Goal: Communication & Community: Share content

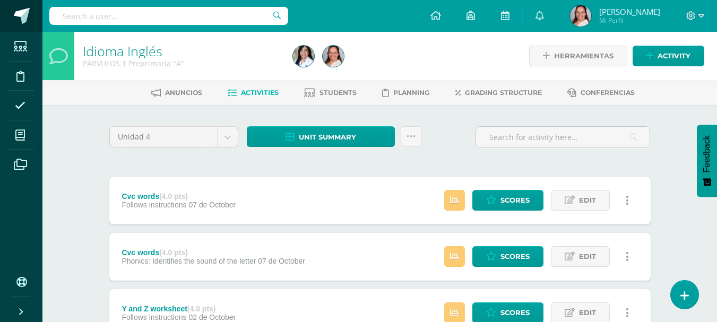
click at [30, 14] on link at bounding box center [21, 16] width 42 height 32
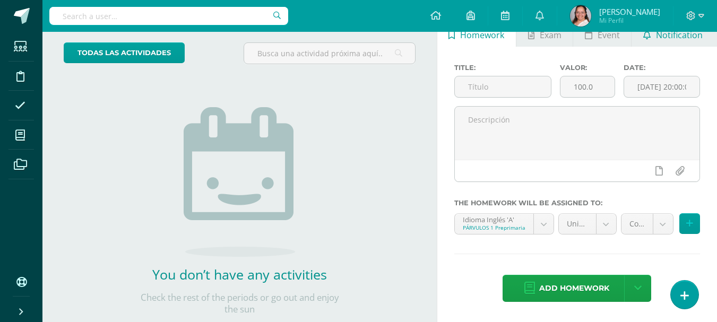
click at [672, 41] on span "Notification" at bounding box center [679, 34] width 47 height 25
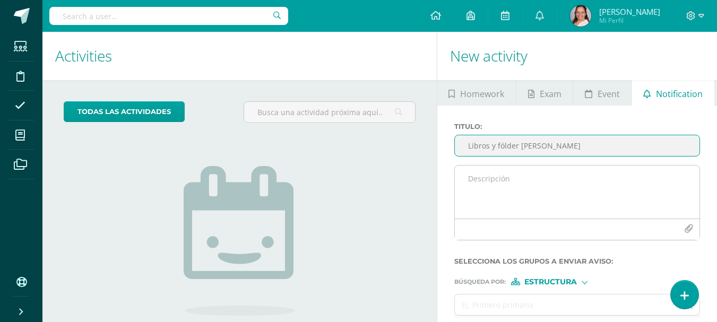
type input "Libros y fólder de inglés"
click at [475, 169] on textarea at bounding box center [577, 192] width 245 height 53
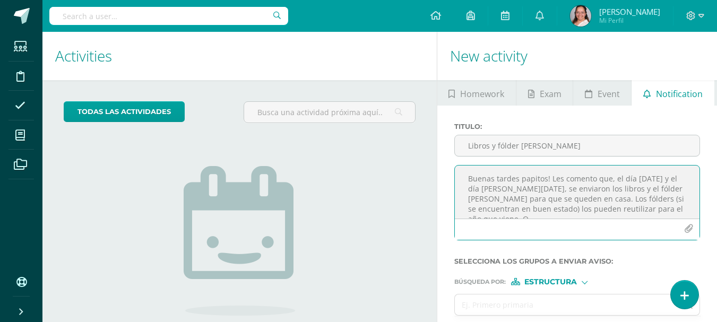
type textarea "Buenas tardes papitos! Les comento que, el día viernes y el día de hoy, se envi…"
click at [678, 219] on button "button" at bounding box center [688, 229] width 21 height 21
click at [673, 207] on textarea "Buenas tardes papitos! Les comento que, el día viernes y el día de hoy, se envi…" at bounding box center [577, 192] width 245 height 53
click at [463, 172] on textarea "Buenas tardes papitos! Les comento que, el día viernes y el día de hoy, se envi…" at bounding box center [577, 192] width 245 height 53
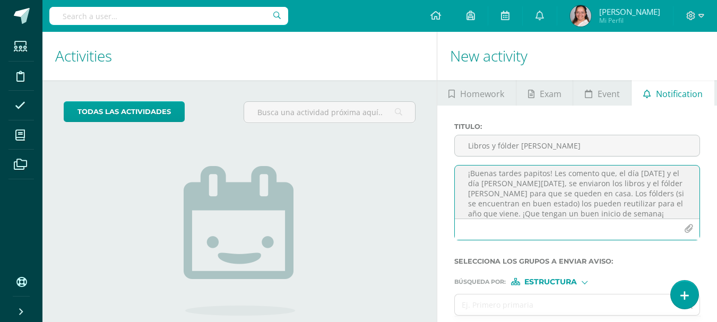
click at [616, 181] on textarea "¡Buenas tardes papitos! Les comento que, el día viernes y el día de hoy, se env…" at bounding box center [577, 192] width 245 height 53
click at [607, 215] on textarea "¡Buenas tardes papitos! Les comento que, el día viernes y el día de hoy, se env…" at bounding box center [577, 192] width 245 height 53
type textarea "¡Buenas tardes papitos! Les comento que, el día viernes y el día de hoy, se env…"
click at [514, 148] on input "Libros y fólder de inglés" at bounding box center [577, 145] width 245 height 21
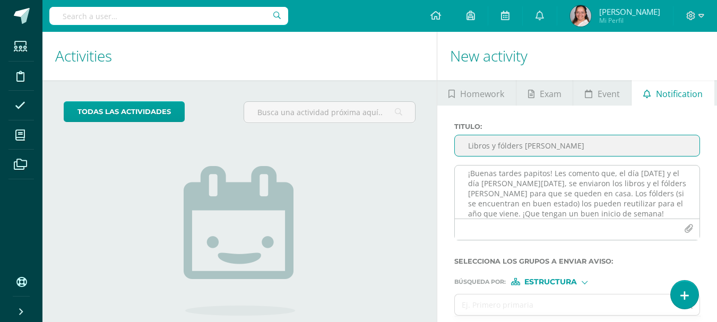
type input "Libros y fólders de inglés"
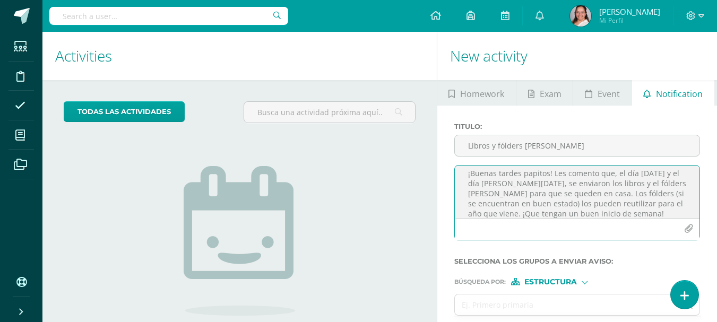
drag, startPoint x: 594, startPoint y: 184, endPoint x: 648, endPoint y: 321, distance: 147.5
click at [594, 185] on textarea "¡Buenas tardes papitos! Les comento que, el día viernes y el día de hoy, se env…" at bounding box center [577, 192] width 245 height 53
drag, startPoint x: 546, startPoint y: 194, endPoint x: 657, endPoint y: 185, distance: 111.3
click at [657, 185] on textarea "¡Buenas tardes papitos! Les comento que, el día viernes y el día de hoy, se env…" at bounding box center [577, 192] width 245 height 53
click at [590, 195] on textarea "¡Buenas tardes papitos! Les comento que, el día viernes y el día de hoy, se env…" at bounding box center [577, 192] width 245 height 53
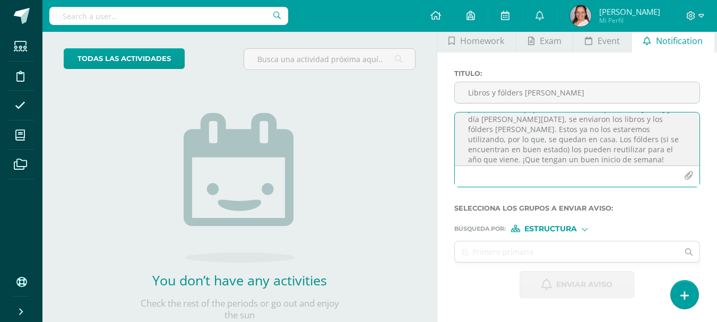
scroll to position [23, 0]
drag, startPoint x: 462, startPoint y: 124, endPoint x: 546, endPoint y: 158, distance: 90.3
click at [546, 158] on textarea "¡Buenas tardes papitos! Les comento que, el día viernes y el día de hoy, se env…" at bounding box center [577, 139] width 245 height 53
click at [572, 153] on textarea "¡Buenas tardes papitos! Les comento que, el día viernes y el día de hoy, se env…" at bounding box center [577, 139] width 245 height 53
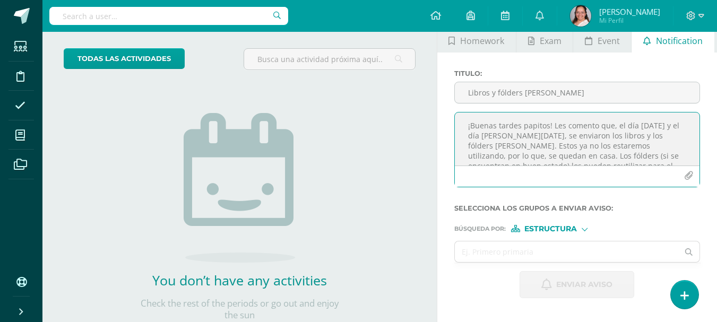
drag, startPoint x: 561, startPoint y: 156, endPoint x: 439, endPoint y: 118, distance: 127.9
click at [439, 118] on div "Titulo : Libros y fólders de inglés ¡Buenas tardes papitos! Les comento que, el…" at bounding box center [577, 184] width 280 height 263
type textarea "¡Buenas tardes papitos! Les comento que, el día viernes y el día de hoy, se env…"
click at [604, 251] on input "text" at bounding box center [567, 252] width 224 height 21
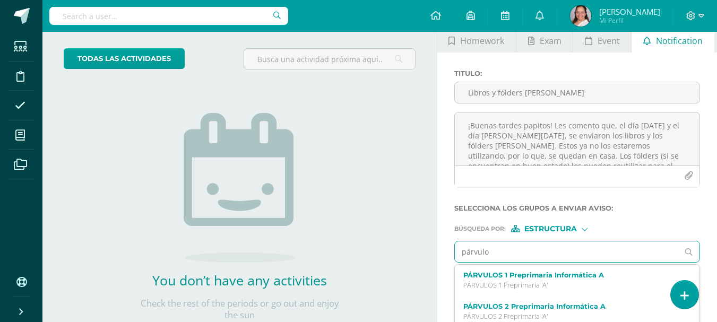
type input "párvulos"
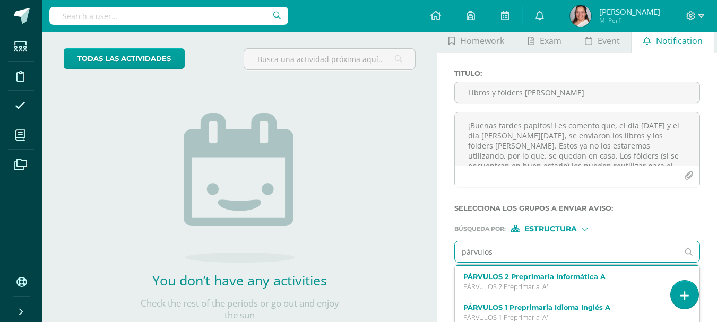
scroll to position [53, 0]
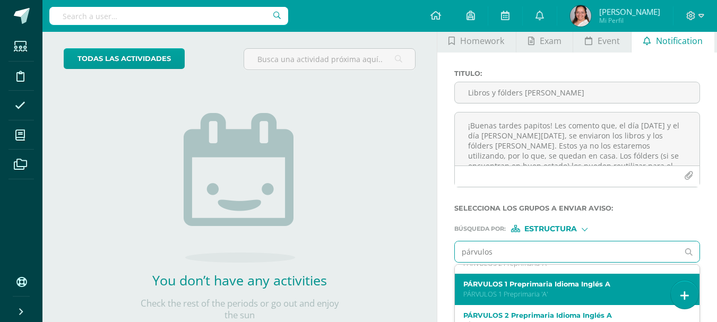
click at [596, 295] on p "PÁRVULOS 1 Preprimaria 'A'" at bounding box center [572, 294] width 219 height 9
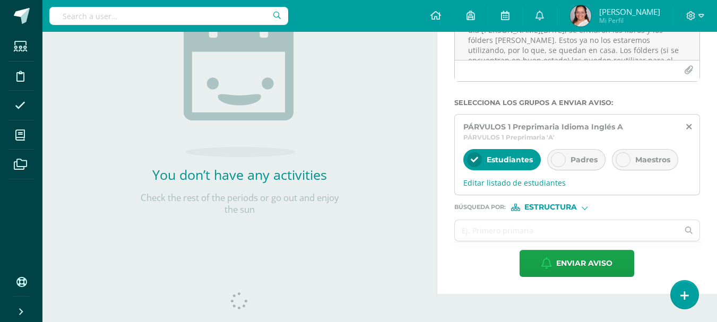
scroll to position [159, 0]
click at [591, 161] on span "Padres" at bounding box center [584, 159] width 27 height 10
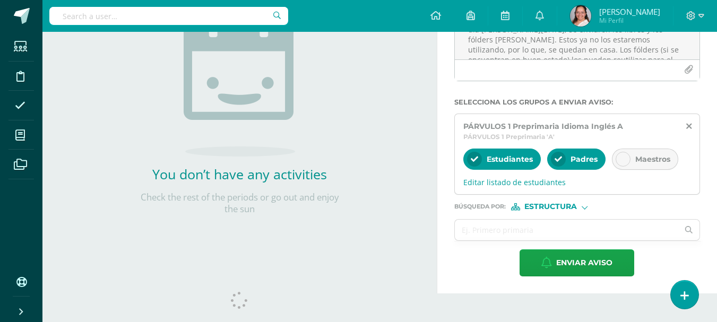
click at [576, 218] on form "Titulo : Libros y fólders de inglés ¡Buenas tardes papitos! Les comento que, el…" at bounding box center [577, 119] width 246 height 313
click at [575, 226] on input "text" at bounding box center [567, 230] width 224 height 21
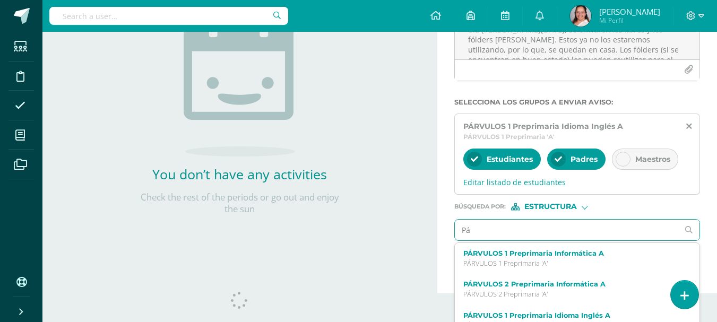
type input "Pár"
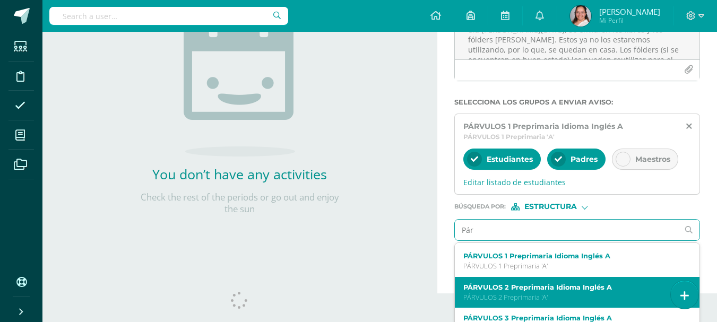
scroll to position [61, 0]
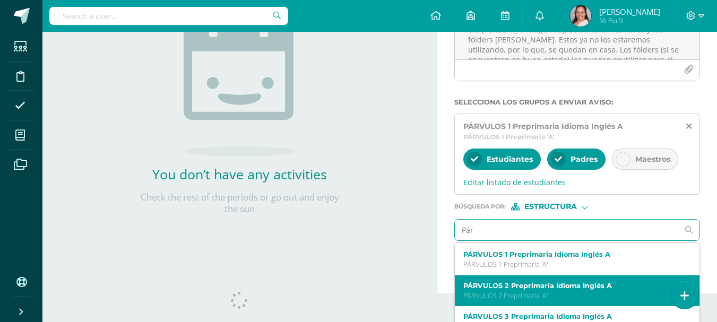
click at [589, 298] on p "PÁRVULOS 2 Preprimaria 'A'" at bounding box center [572, 295] width 219 height 9
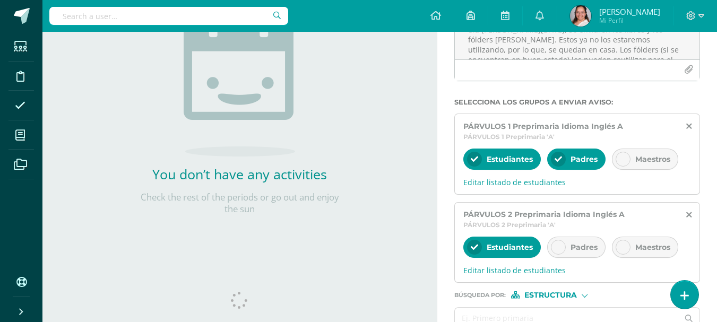
scroll to position [0, 0]
click at [567, 246] on div "Padres" at bounding box center [576, 247] width 58 height 21
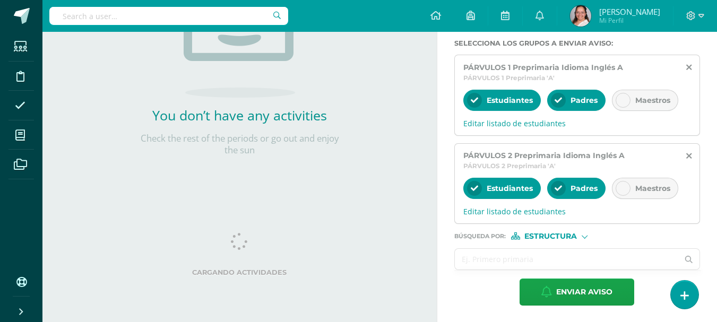
scroll to position [219, 0]
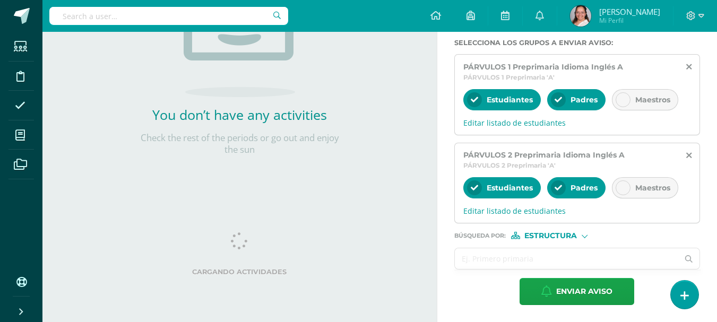
click at [534, 267] on input "text" at bounding box center [567, 258] width 224 height 21
type input "[PERSON_NAME]"
click at [585, 237] on div at bounding box center [585, 236] width 6 height 6
click at [575, 266] on label "Persona" at bounding box center [554, 263] width 73 height 7
click at [568, 262] on input "text" at bounding box center [567, 258] width 224 height 21
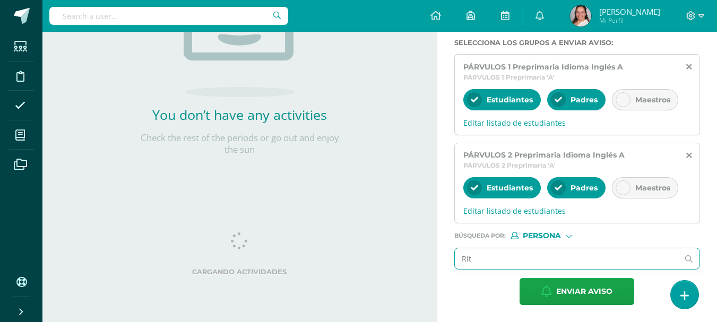
type input "Rita"
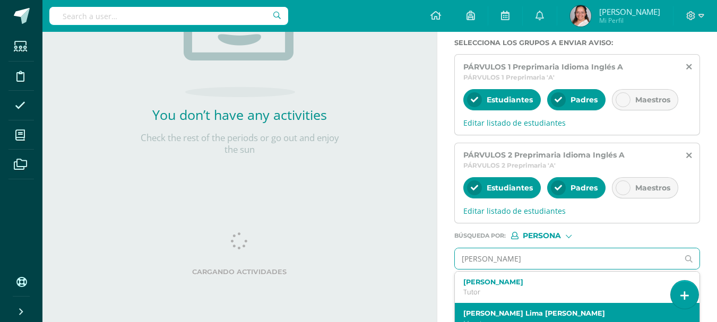
click at [545, 316] on label "Rita María Lima Maldonado" at bounding box center [572, 314] width 219 height 8
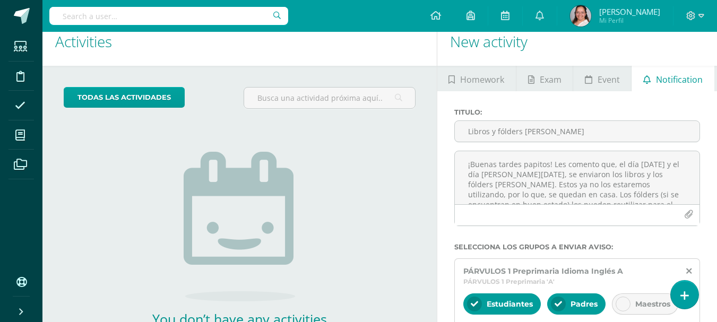
scroll to position [6, 0]
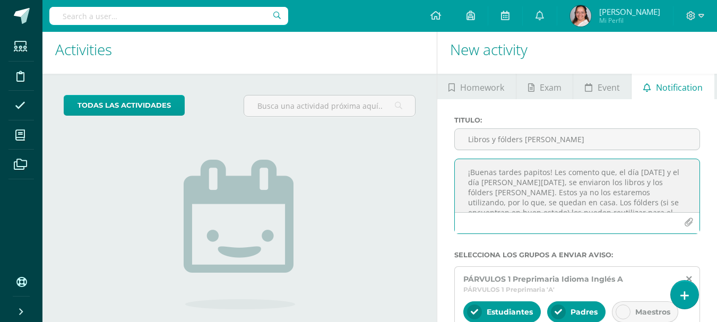
click at [521, 196] on textarea "¡Buenas tardes papitos! Les comento que, el día viernes y el día de hoy, se env…" at bounding box center [577, 185] width 245 height 53
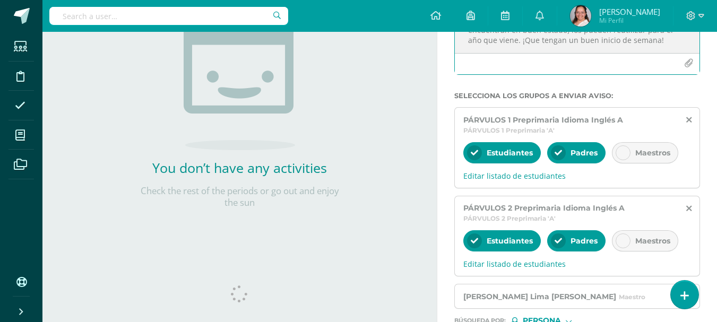
scroll to position [251, 0]
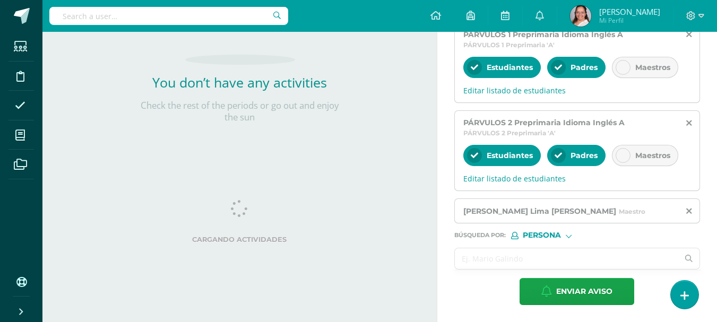
click at [609, 261] on input "text" at bounding box center [567, 258] width 224 height 21
click at [710, 235] on div "Titulo : Libros y fólders de inglés ¡Buenas tardes papitos! Les comento que, el…" at bounding box center [577, 89] width 280 height 468
click at [561, 289] on span "Enviar aviso" at bounding box center [584, 292] width 56 height 26
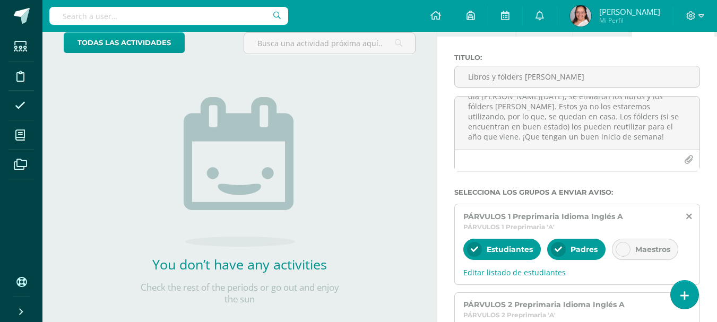
scroll to position [0, 0]
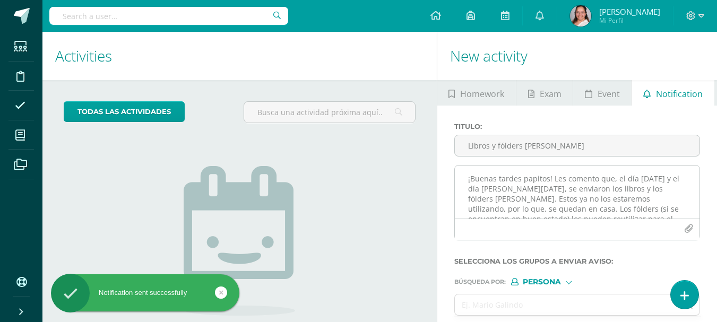
click at [578, 183] on textarea "¡Buenas tardes papitos! Les comento que, el día viernes y el día de hoy, se env…" at bounding box center [577, 192] width 245 height 53
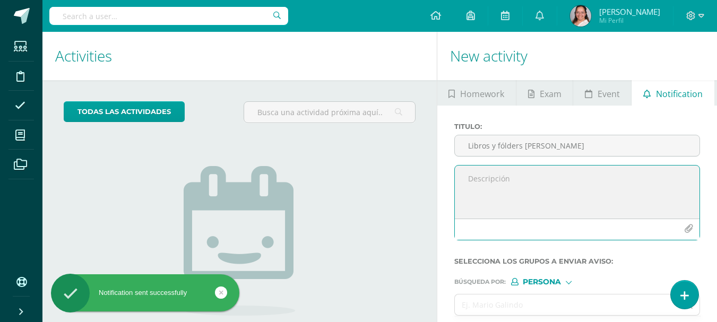
paste textarea "¡Buenas tardes papitos! Les comento que, el día viernes y el día de hoy, se env…"
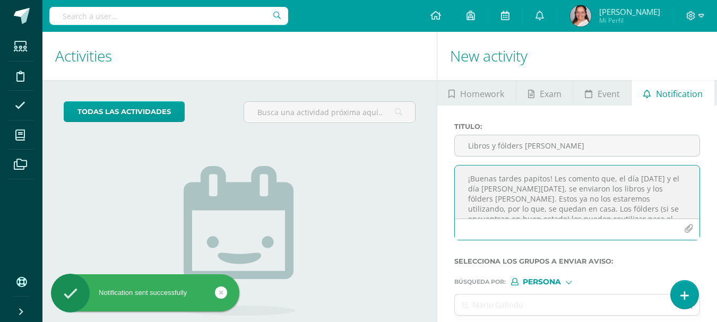
scroll to position [15, 0]
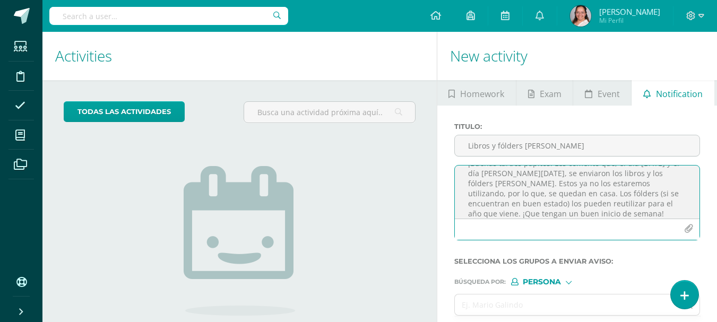
drag, startPoint x: 604, startPoint y: 204, endPoint x: 495, endPoint y: 196, distance: 109.1
click at [495, 196] on textarea "¡Buenas tardes papitos! Les comento que, el día viernes y el día de hoy, se env…" at bounding box center [577, 192] width 245 height 53
type textarea "¡Buenas tardes papitos! Les comento que, el día viernes y el día de hoy, se env…"
click at [531, 132] on div "Titulo : Libros y fólders de inglés" at bounding box center [577, 144] width 254 height 42
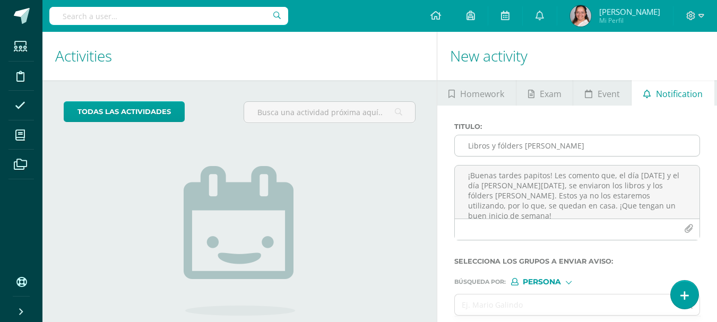
click at [532, 137] on input "Libros y fólders de inglés" at bounding box center [577, 145] width 245 height 21
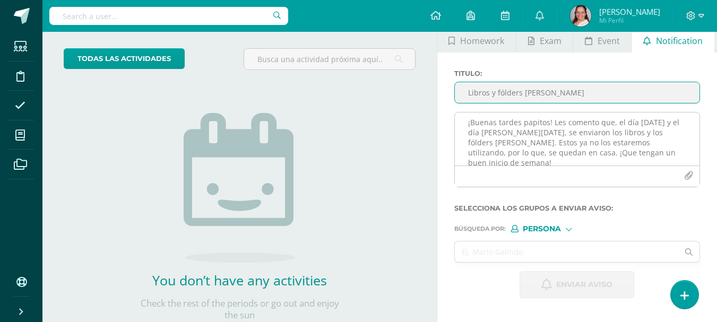
scroll to position [106, 0]
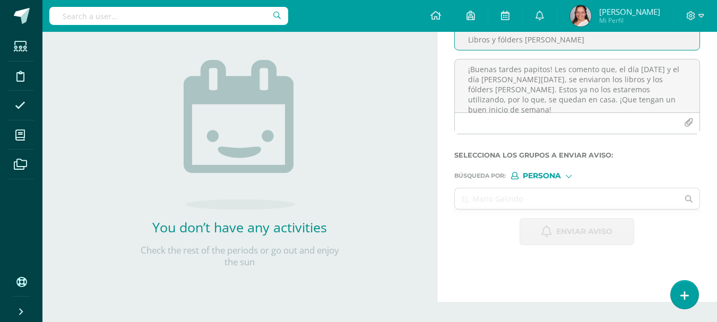
type input "Libros y fólders de inglés"
click at [561, 176] on span "Persona" at bounding box center [542, 176] width 38 height 6
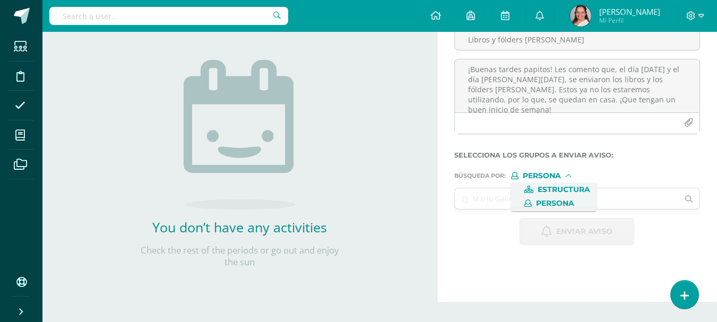
click at [562, 187] on span "Estructura" at bounding box center [564, 190] width 53 height 6
click at [553, 206] on input "text" at bounding box center [567, 198] width 224 height 21
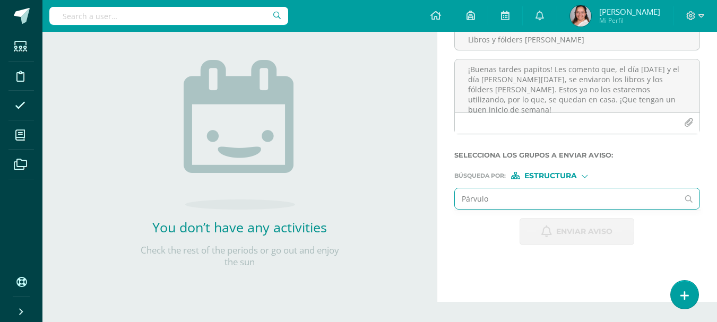
type input "Párvulos"
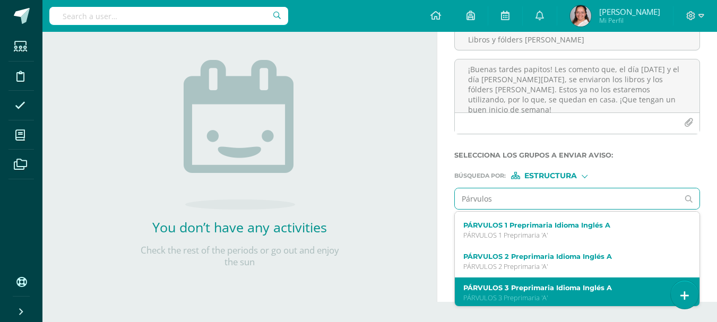
scroll to position [61, 0]
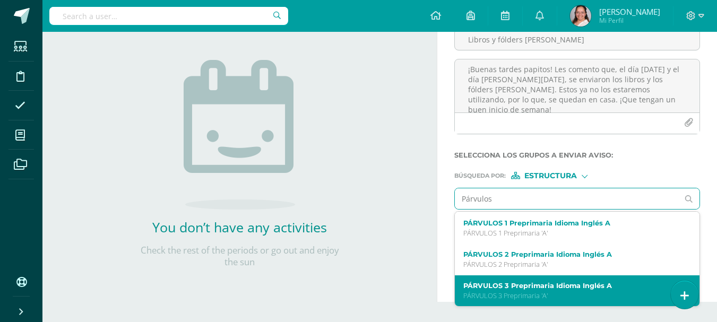
click at [551, 284] on label "PÁRVULOS 3 Preprimaria Idioma Inglés A" at bounding box center [572, 286] width 219 height 8
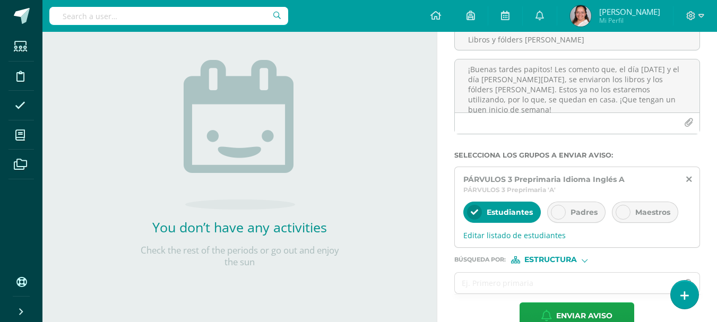
scroll to position [0, 0]
click at [538, 280] on input "text" at bounding box center [567, 283] width 224 height 21
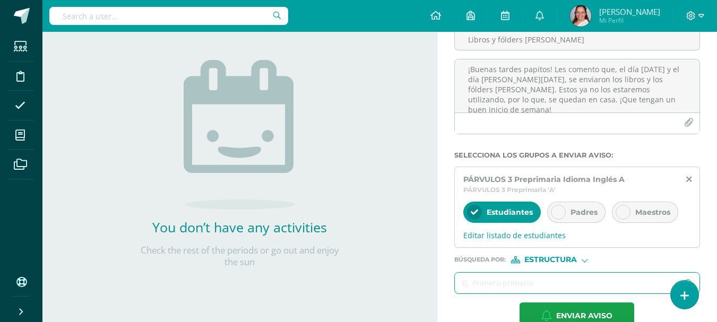
type input "R"
click at [554, 208] on div at bounding box center [558, 212] width 15 height 15
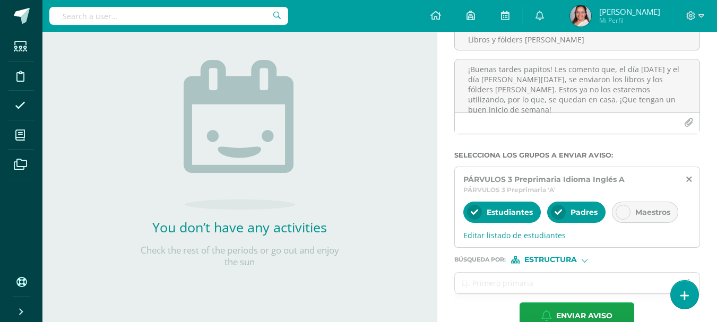
click at [554, 268] on form "Titulo : Libros y fólders de inglés ¡Buenas tardes papitos! Les comento que, el…" at bounding box center [577, 172] width 246 height 313
click at [555, 262] on span "Estructura" at bounding box center [551, 260] width 53 height 6
click at [555, 288] on span "Persona" at bounding box center [555, 288] width 38 height 6
click at [479, 289] on input "text" at bounding box center [567, 283] width 224 height 21
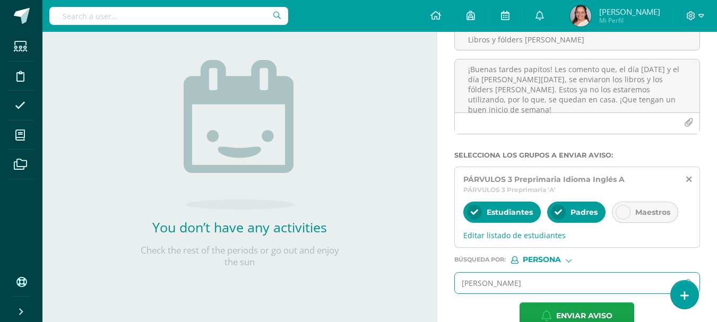
type input "Rita L"
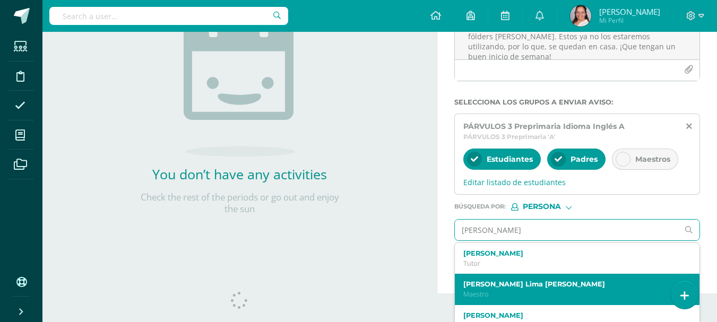
click at [522, 286] on label "Rita María Lima Maldonado" at bounding box center [572, 284] width 219 height 8
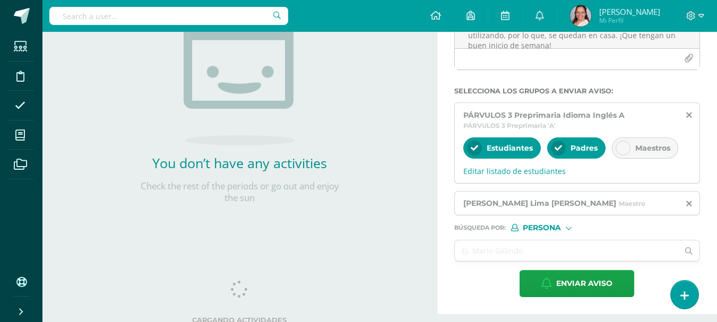
scroll to position [177, 0]
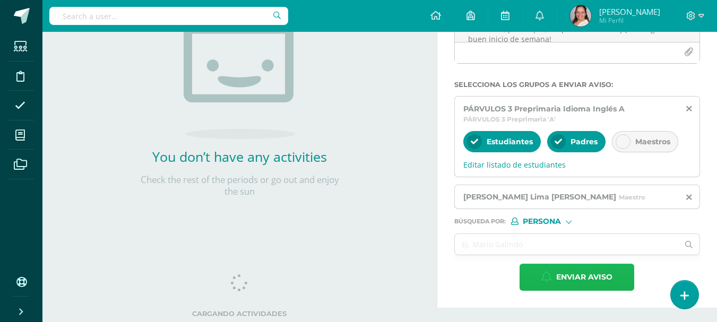
click at [567, 281] on span "Enviar aviso" at bounding box center [584, 277] width 56 height 26
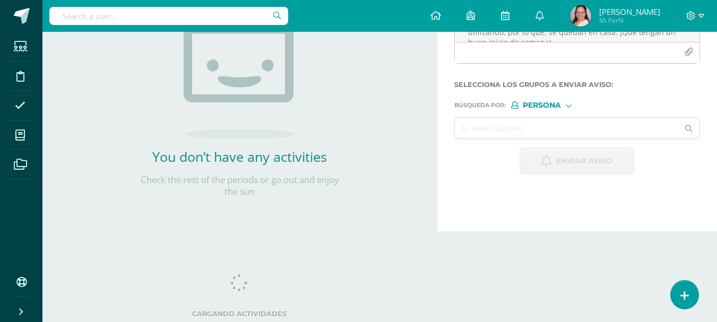
scroll to position [0, 0]
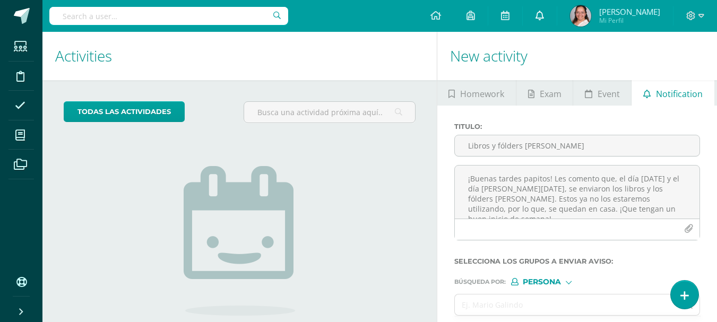
click at [544, 16] on icon at bounding box center [540, 16] width 8 height 10
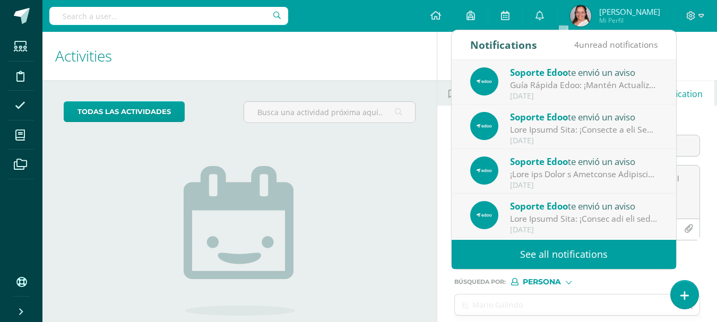
click at [394, 253] on div "todas las Actividades You don’t have any activities Check the rest of the perio…" at bounding box center [239, 244] width 394 height 328
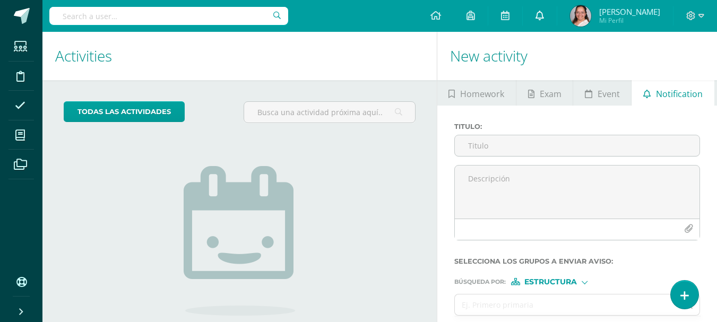
click at [557, 5] on link at bounding box center [540, 16] width 34 height 32
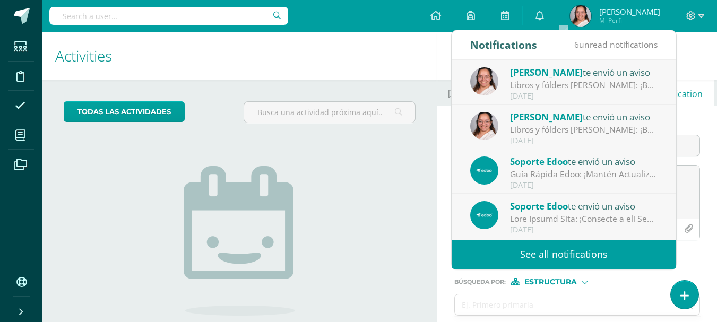
click at [597, 127] on div "Libros y fólders [PERSON_NAME]: ¡Buenas tardes papitos! Les comento que, el día…" at bounding box center [584, 130] width 148 height 12
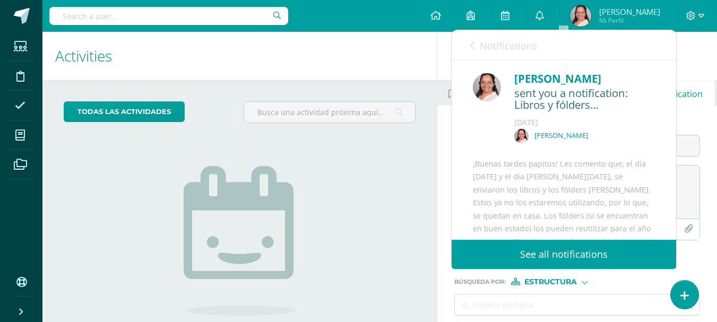
scroll to position [106, 0]
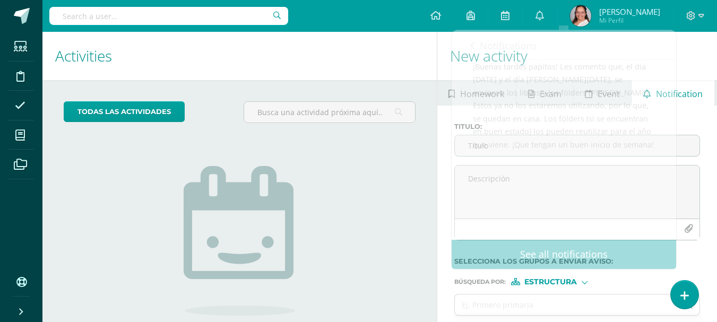
click at [236, 269] on img at bounding box center [239, 241] width 111 height 150
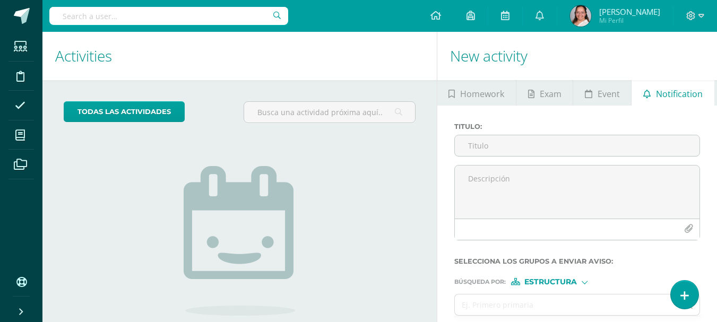
click at [24, 304] on link "Cerrar panel" at bounding box center [38, 310] width 76 height 23
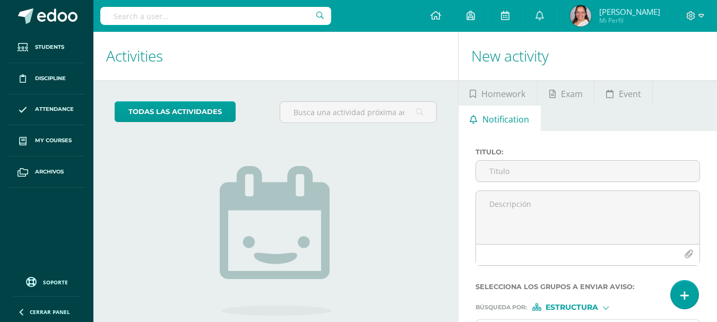
click at [24, 304] on span at bounding box center [21, 311] width 8 height 14
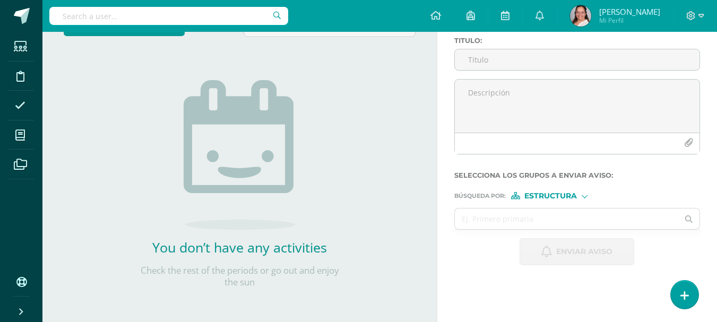
scroll to position [0, 0]
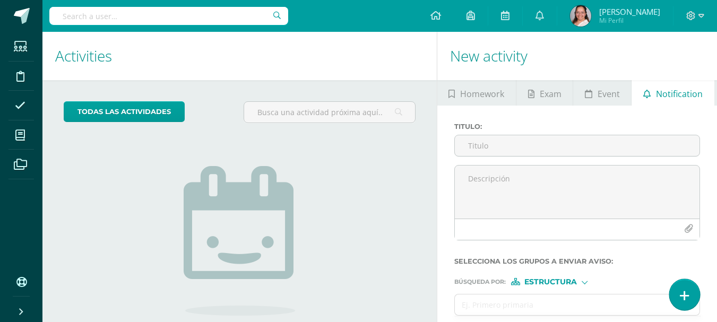
click at [686, 289] on link at bounding box center [684, 294] width 30 height 31
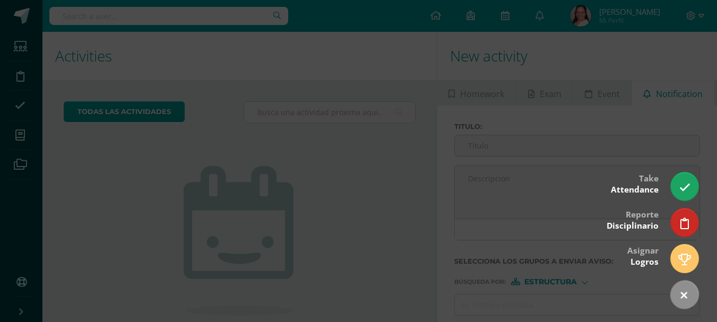
click at [381, 248] on div at bounding box center [358, 161] width 717 height 322
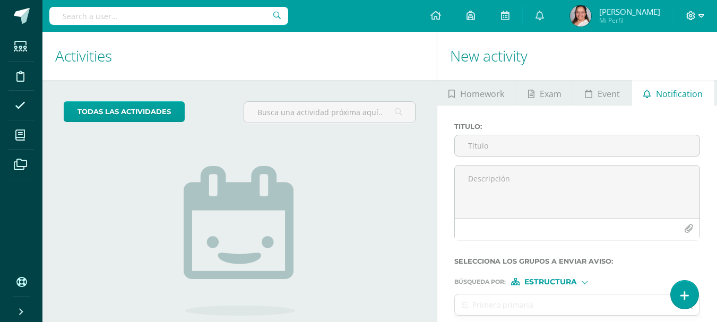
click at [703, 16] on icon at bounding box center [702, 16] width 6 height 10
click at [591, 15] on img at bounding box center [580, 15] width 21 height 21
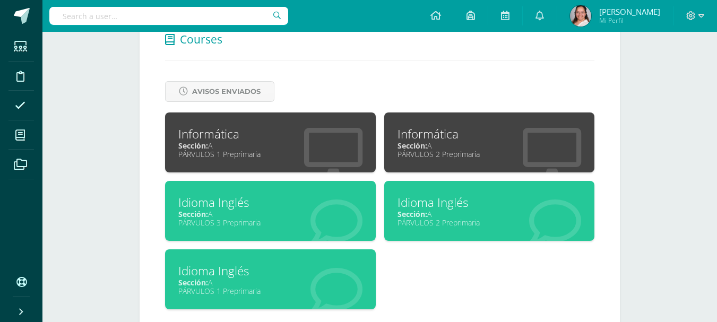
scroll to position [400, 0]
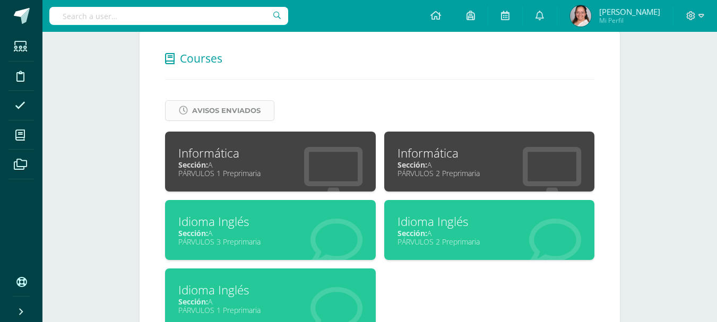
click at [247, 115] on span "Avisos Enviados" at bounding box center [226, 111] width 68 height 20
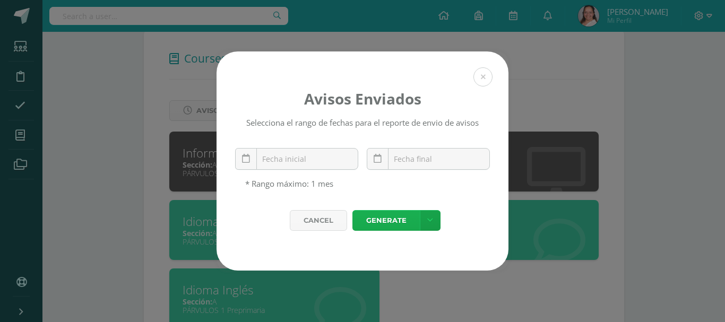
click at [365, 221] on link "Generate" at bounding box center [386, 220] width 67 height 21
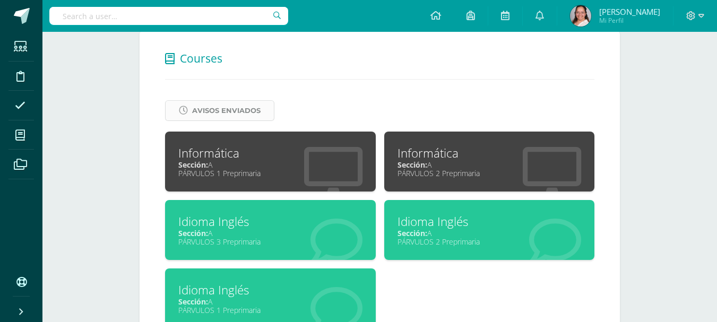
click at [252, 119] on span "Avisos Enviados" at bounding box center [226, 111] width 68 height 20
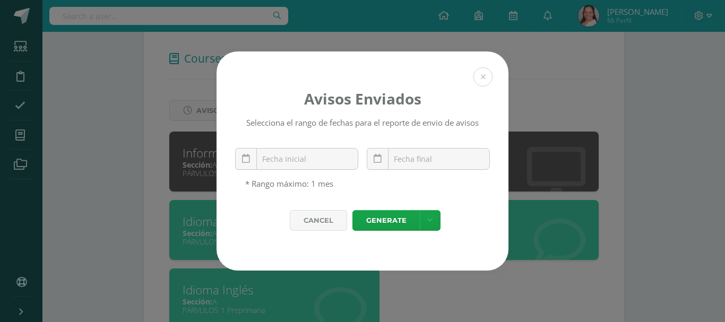
click at [359, 168] on div "October, 2025 Mo Tu We Th Fr Sa Su 29 30 1 2 3 4 5 6 7 8 9 10 11 12 13 14 15 16…" at bounding box center [297, 163] width 132 height 30
click at [350, 164] on div "October, 2025 Mo Tu We Th Fr Sa Su 29 30 1 2 3 4 5 6 7 8 9 10 11 12 13 14 15 16…" at bounding box center [296, 163] width 123 height 30
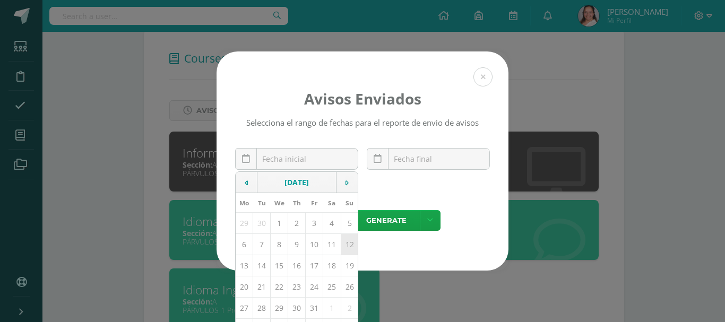
click at [347, 251] on td "12" at bounding box center [350, 244] width 18 height 21
type input "2025-10-12"
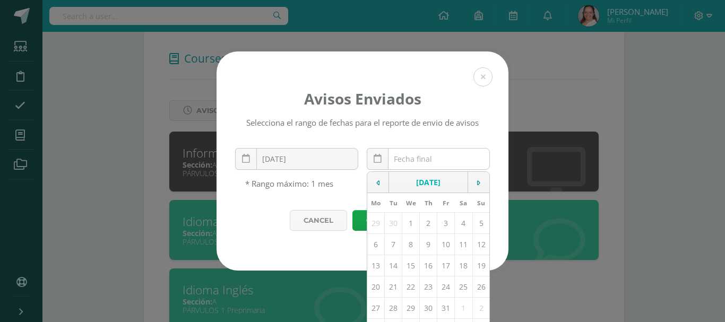
click at [435, 163] on div "October, 2025 Mo Tu We Th Fr Sa Su 29 30 1 2 3 4 5 6 7 8 9 10 11 12 13 14 15 16…" at bounding box center [428, 163] width 123 height 30
click at [379, 273] on td "13" at bounding box center [376, 265] width 18 height 21
type input "[DATE]"
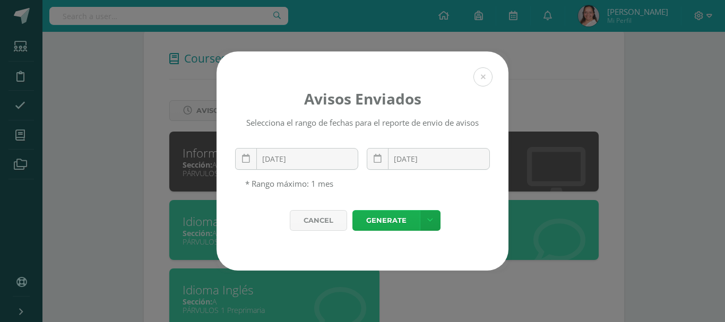
click at [362, 231] on link "Generate" at bounding box center [386, 220] width 67 height 21
